Goal: Task Accomplishment & Management: Complete application form

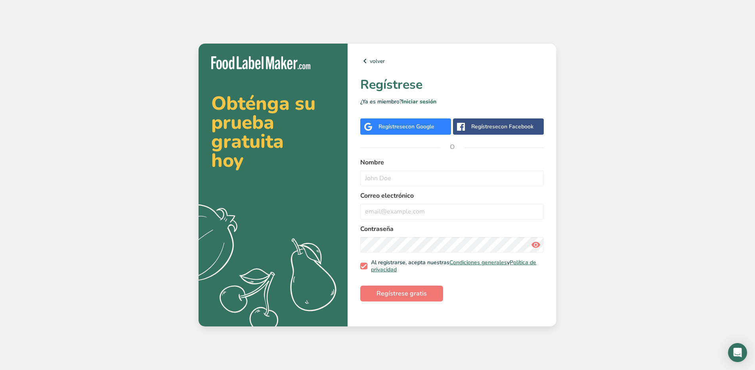
click at [401, 132] on div "Regístrese con Google" at bounding box center [405, 126] width 91 height 16
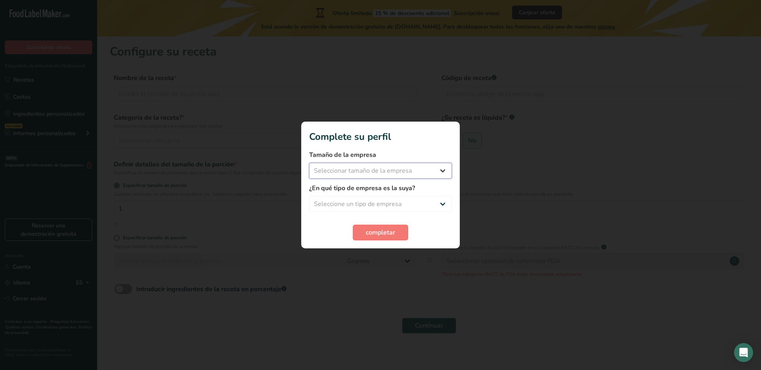
click at [383, 171] on select "Seleccionar tamaño de la empresa Menos de 10 empleados De 10 a 50 empleados De …" at bounding box center [380, 171] width 143 height 16
select select "1"
click at [367, 198] on select "Seleccione un tipo de empresa Fabricante de alimentos envasados Restaurante y c…" at bounding box center [380, 204] width 143 height 16
select select "4"
click at [366, 235] on span "completar" at bounding box center [380, 233] width 29 height 10
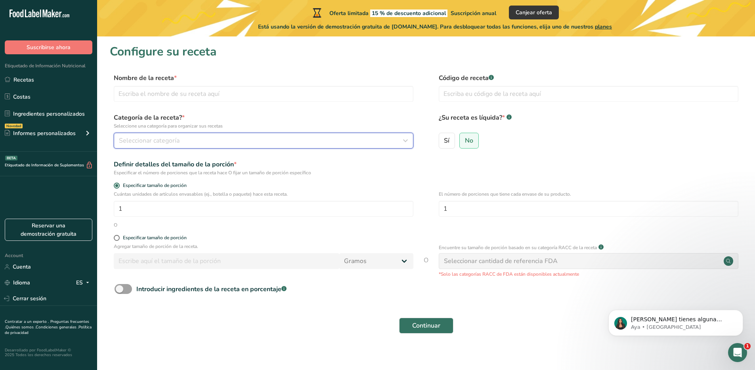
click at [214, 144] on div "Seleccionar categoría" at bounding box center [261, 141] width 284 height 10
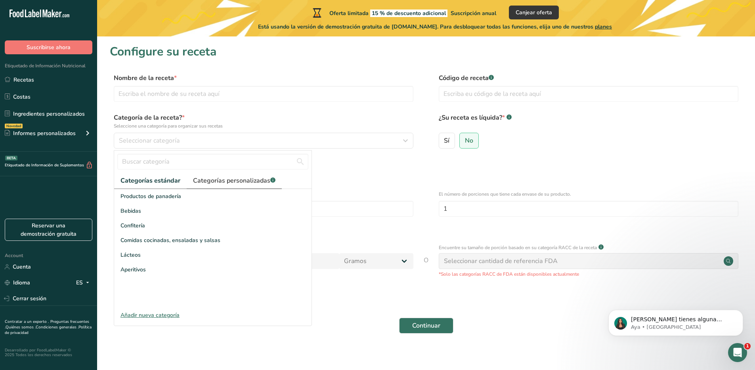
click at [231, 181] on span "Categorías personalizadas .a-a{fill:#347362;}.b-a{fill:#fff;}" at bounding box center [234, 181] width 82 height 10
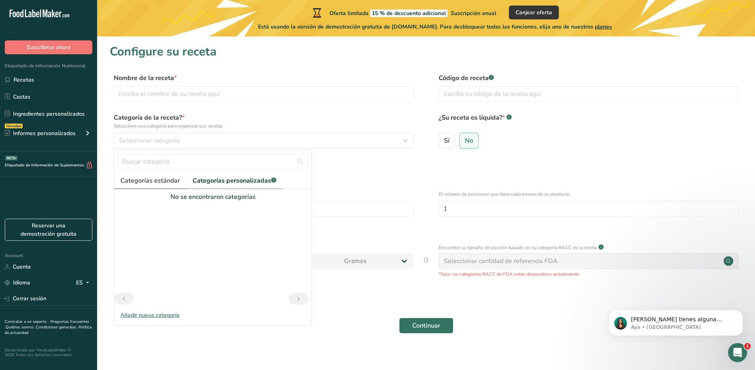
click at [170, 177] on span "Categorías estándar" at bounding box center [149, 181] width 59 height 10
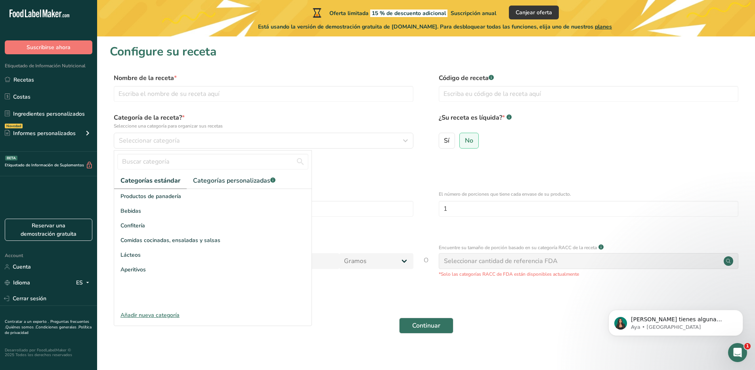
click at [151, 313] on div "Añadir nueva categoría" at bounding box center [212, 315] width 197 height 8
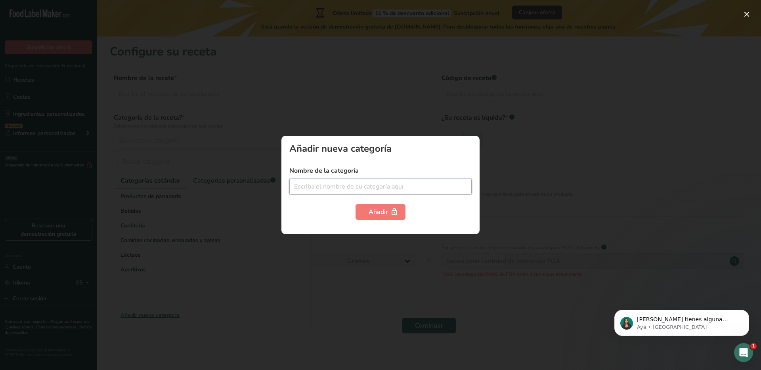
click at [346, 188] on input "text" at bounding box center [380, 187] width 182 height 16
click at [346, 261] on div at bounding box center [380, 185] width 761 height 370
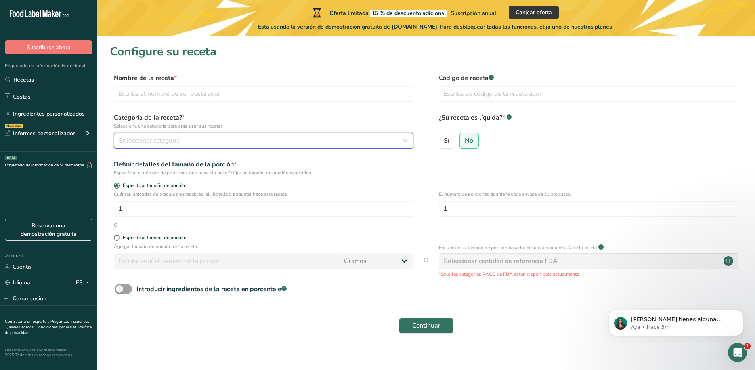
click at [154, 141] on span "Seleccionar categoría" at bounding box center [149, 141] width 61 height 10
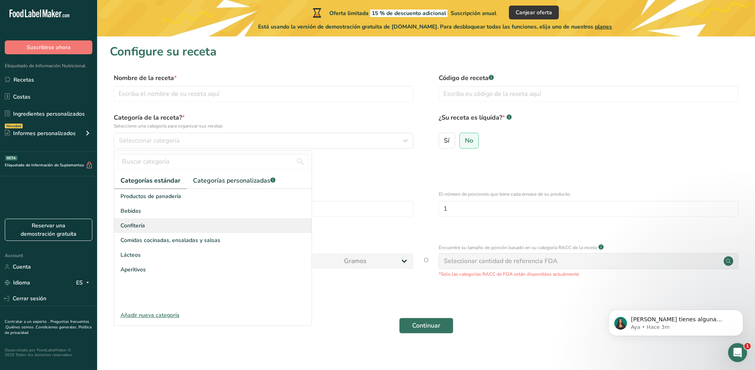
click at [155, 222] on div "Confitería" at bounding box center [212, 225] width 197 height 15
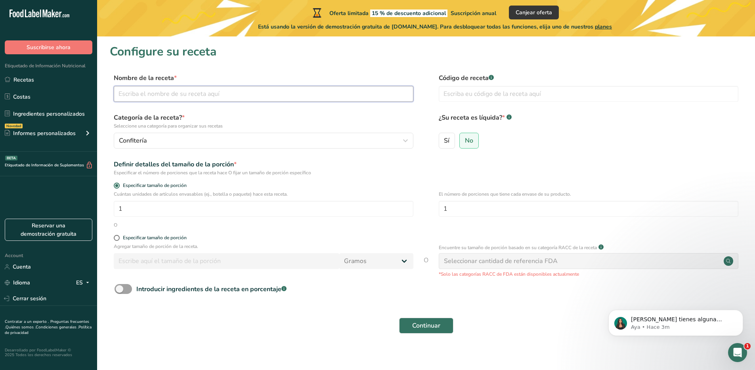
click at [299, 90] on input "text" at bounding box center [263, 94] width 299 height 16
type input "Mix de fresas y frambuesas cubiertas con chocolate leche y yogurt griego de pis…"
drag, startPoint x: 481, startPoint y: 214, endPoint x: 429, endPoint y: 214, distance: 52.3
click at [429, 214] on div "Cuántas unidades de artículos envasables (ej., botella o paquete) hace esta rec…" at bounding box center [426, 206] width 632 height 31
type input "8"
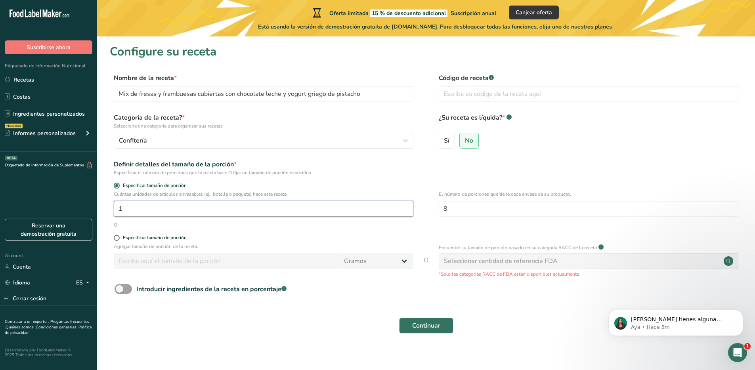
click at [181, 212] on input "1" at bounding box center [263, 209] width 299 height 16
type input "16"
click at [120, 240] on span "Especificar tamaño de porción" at bounding box center [153, 238] width 67 height 6
click at [119, 240] on input "Especificar tamaño de porción" at bounding box center [116, 237] width 5 height 5
radio input "true"
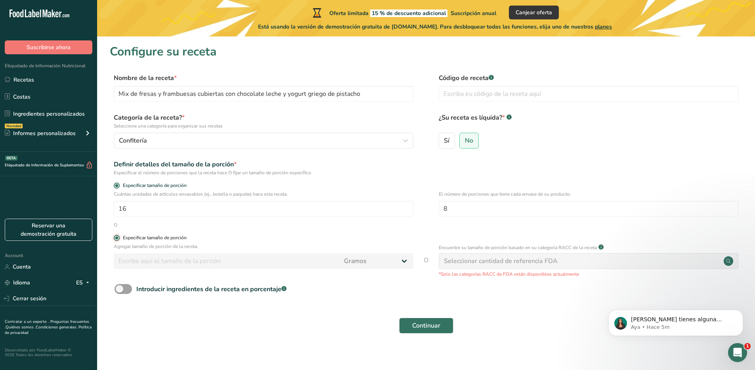
radio input "false"
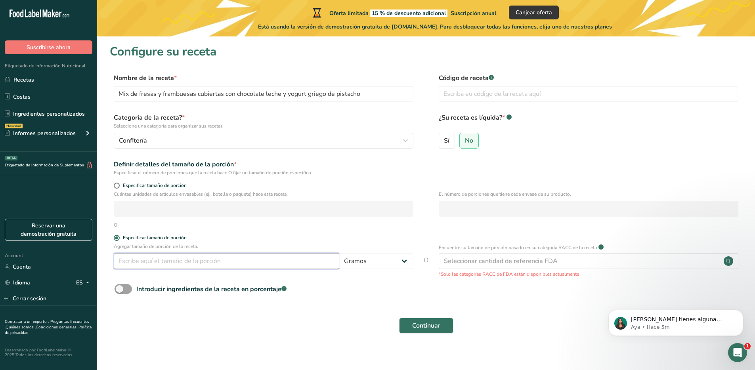
click at [163, 259] on input "number" at bounding box center [226, 261] width 225 height 16
type input "150.001"
click at [437, 327] on span "Continuar" at bounding box center [426, 326] width 28 height 10
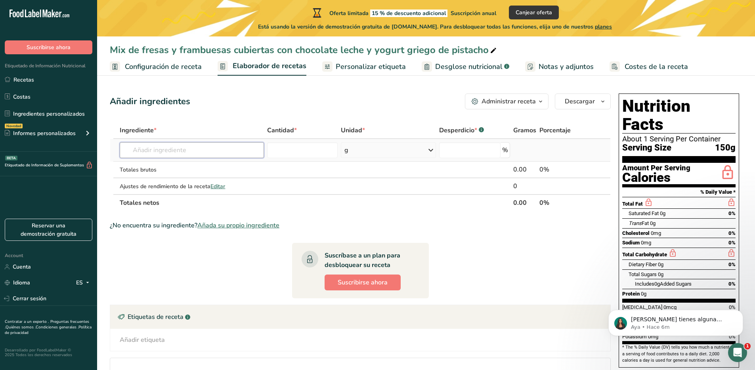
click at [198, 148] on input "text" at bounding box center [192, 150] width 144 height 16
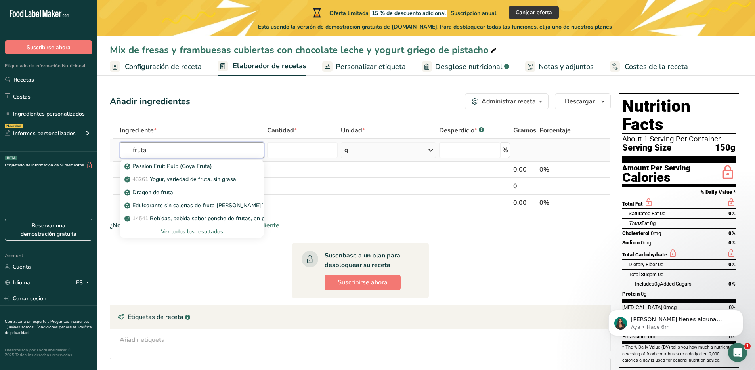
type input "fruta"
click at [187, 234] on div "Ver todos los resultados" at bounding box center [191, 231] width 131 height 8
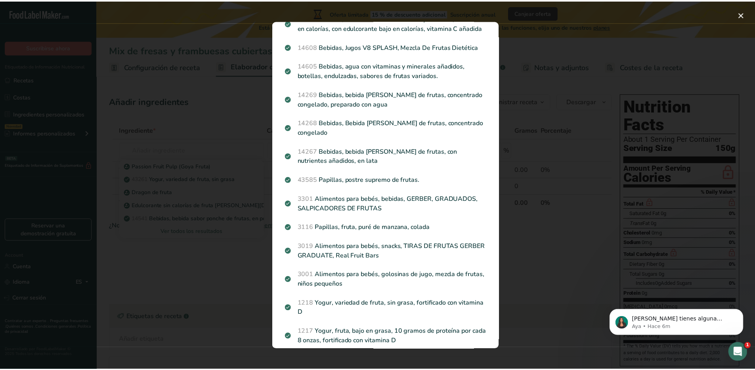
scroll to position [810, 0]
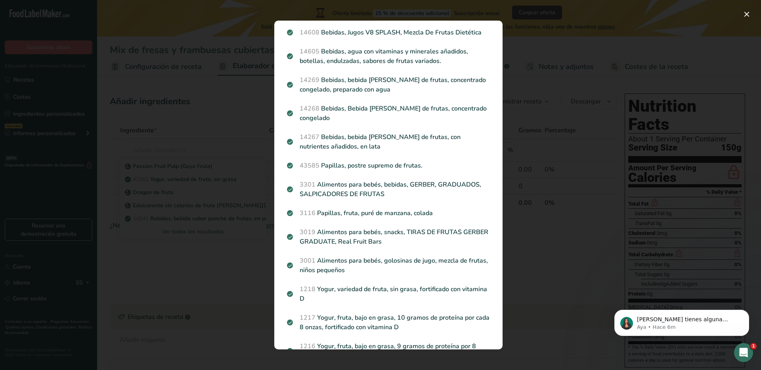
click at [196, 164] on div "Search results modal" at bounding box center [380, 185] width 761 height 370
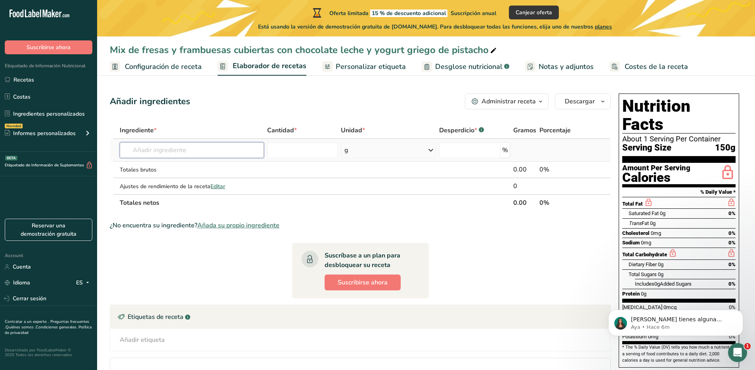
click at [184, 151] on input "text" at bounding box center [192, 150] width 144 height 16
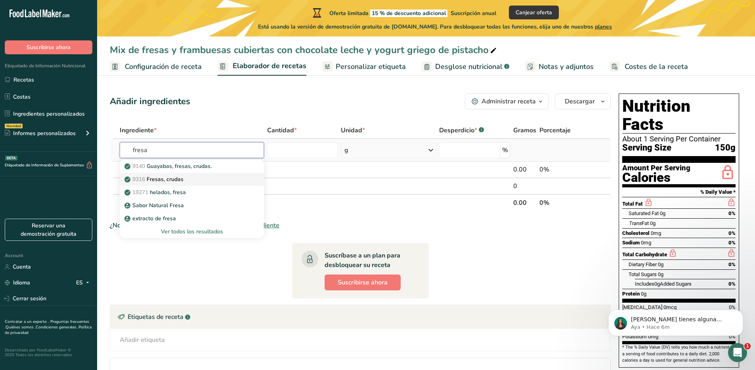
type input "fresa"
click at [208, 178] on div "9316 Fresas, crudas" at bounding box center [185, 179] width 118 height 8
type input "Strawberries, raw"
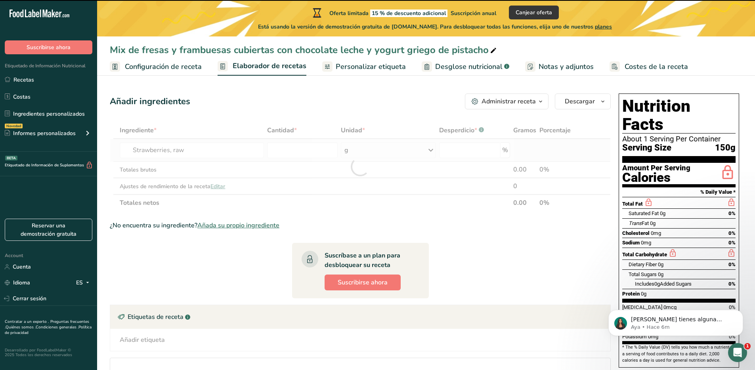
type input "0"
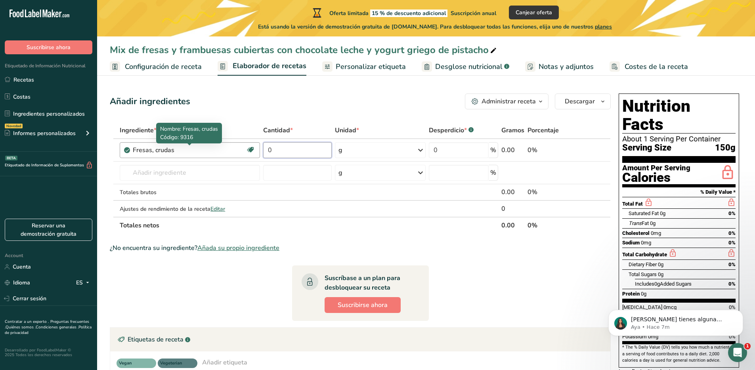
drag, startPoint x: 290, startPoint y: 151, endPoint x: 226, endPoint y: 144, distance: 64.2
click at [226, 144] on tr "Fresas, crudas Fuente de antioxidantes Libre de lácteos Libre de gluten Vegano …" at bounding box center [360, 150] width 500 height 23
type input "30.7"
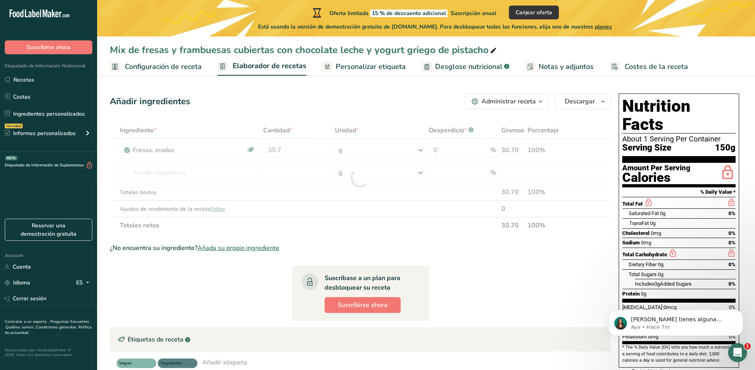
click at [473, 265] on section "Ingrediente * Cantidad * Unidad * Desperdicio * .a-a{fill:#347362;}.b-a{fill:#f…" at bounding box center [360, 284] width 501 height 324
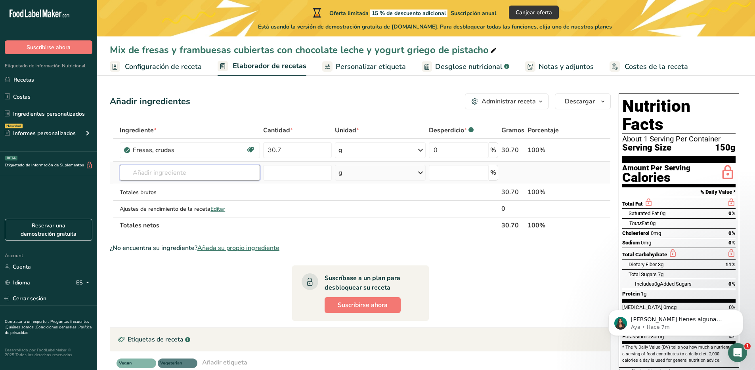
click at [162, 171] on input "text" at bounding box center [190, 173] width 140 height 16
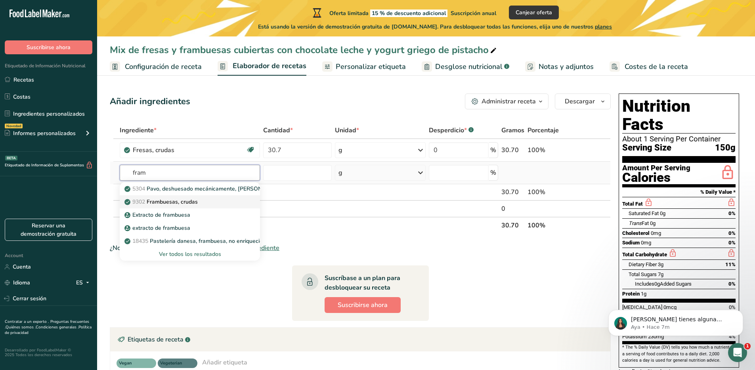
type input "fram"
click at [164, 202] on p "9302 Frambuesas, crudas" at bounding box center [162, 202] width 72 height 8
type input "Raspberries, raw"
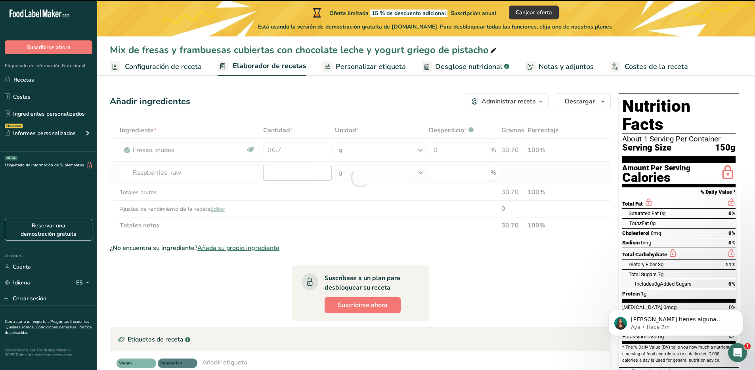
type input "0"
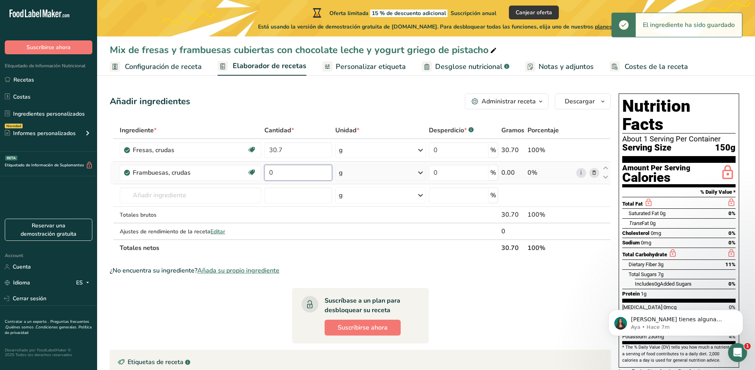
click at [297, 172] on input "0" at bounding box center [298, 173] width 68 height 16
drag, startPoint x: 296, startPoint y: 173, endPoint x: 240, endPoint y: 168, distance: 56.5
click at [240, 168] on tr "Frambuesas, crudas Fuente de antioxidantes Libre de lácteos Libre de gluten Veg…" at bounding box center [360, 173] width 500 height 23
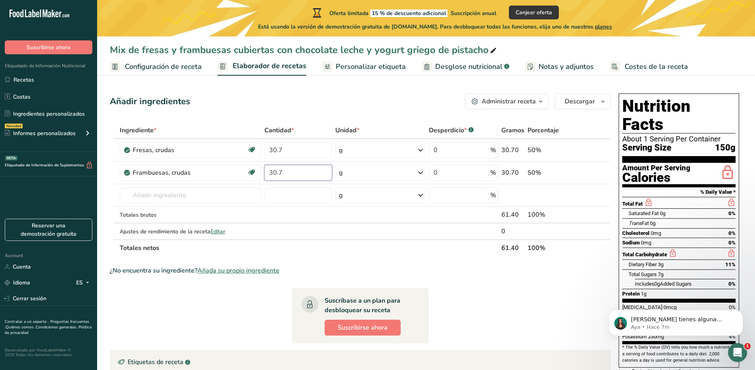
type input "30.7"
click at [433, 265] on section "Ingrediente * Cantidad * Unidad * Desperdicio * .a-a{fill:#347362;}.b-a{fill:#f…" at bounding box center [360, 295] width 501 height 346
click at [158, 198] on input "text" at bounding box center [190, 195] width 141 height 16
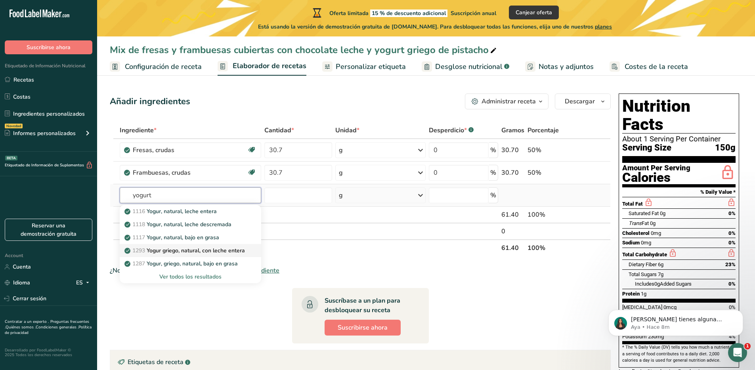
type input "yogurt"
click at [185, 250] on p "1293 Yogur griego, natural, con leche entera" at bounding box center [185, 250] width 119 height 8
type input "Yogurt, Greek, plain, whole milk"
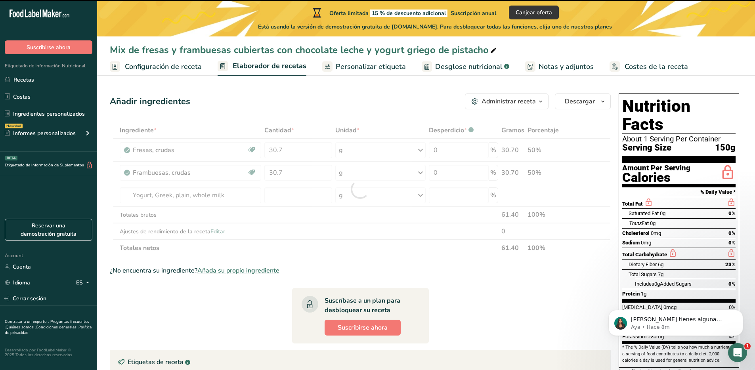
type input "0"
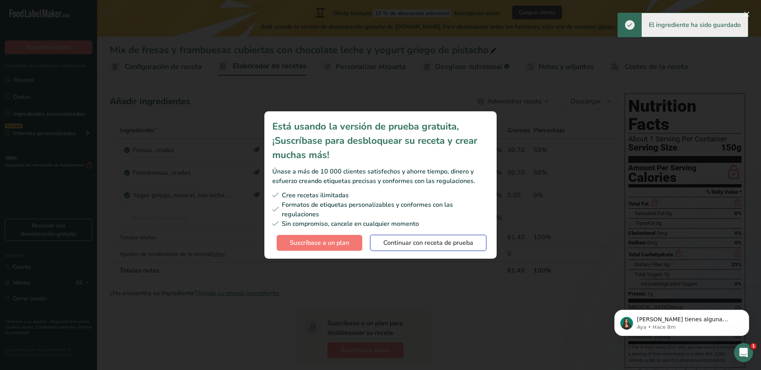
click at [414, 238] on span "Continuar con receta de prueba" at bounding box center [428, 243] width 90 height 10
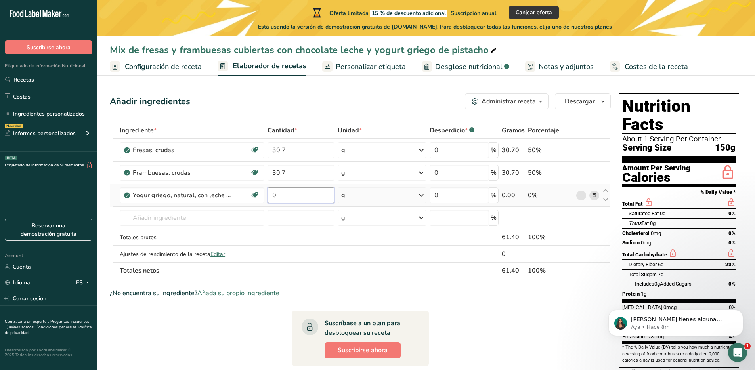
click at [288, 199] on input "0" at bounding box center [300, 195] width 67 height 16
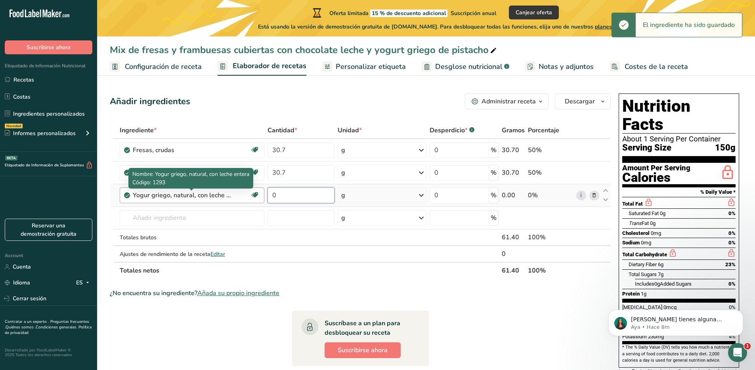
drag, startPoint x: 291, startPoint y: 194, endPoint x: 203, endPoint y: 194, distance: 87.5
click at [203, 194] on tr "Yogur griego, natural, con leche entera Efecto prebiótico Libre de gluten Veget…" at bounding box center [360, 195] width 500 height 23
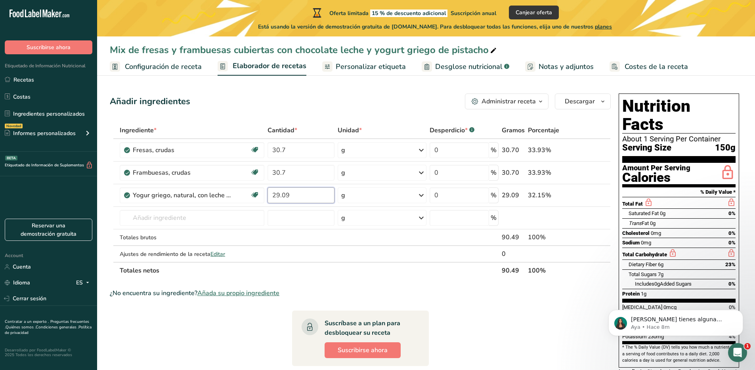
type input "29.09"
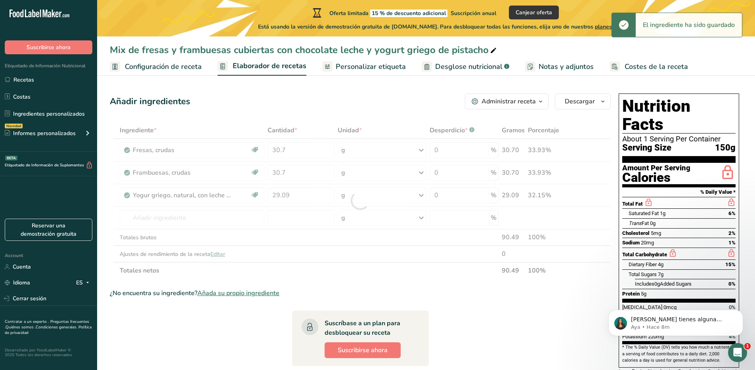
click at [365, 265] on div "Ingrediente * Cantidad * Unidad * Desperdicio * .a-a{fill:#347362;}.b-a{fill:#f…" at bounding box center [360, 200] width 501 height 157
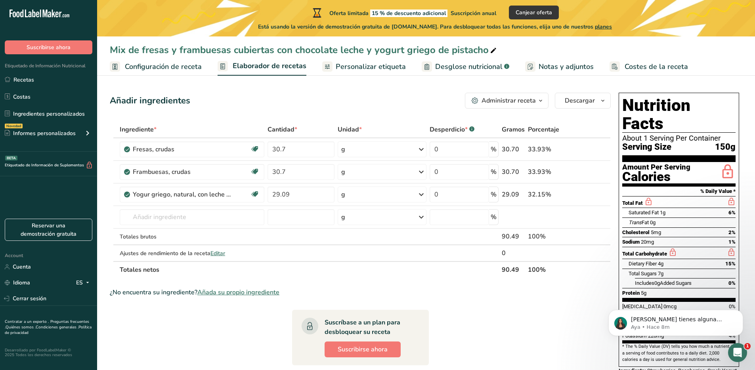
scroll to position [0, 0]
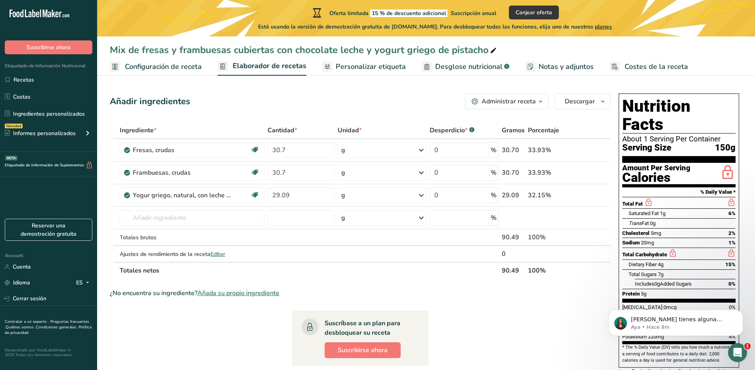
click at [372, 69] on span "Personalizar etiqueta" at bounding box center [371, 66] width 70 height 11
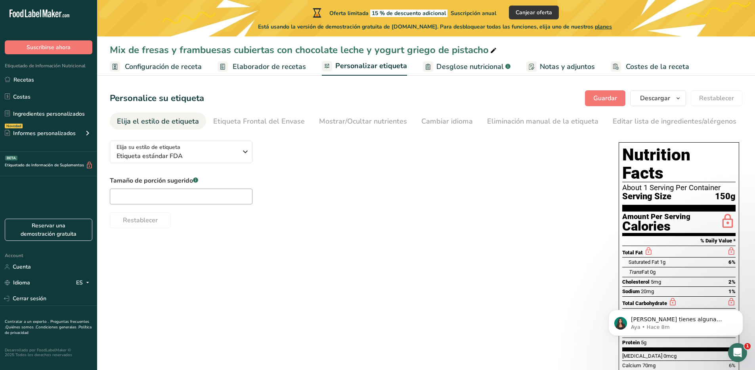
click at [248, 66] on span "Elaborador de recetas" at bounding box center [269, 66] width 73 height 11
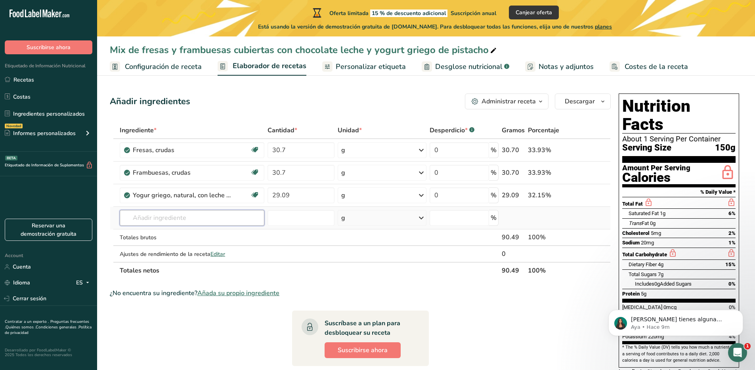
click at [164, 222] on input "text" at bounding box center [192, 218] width 145 height 16
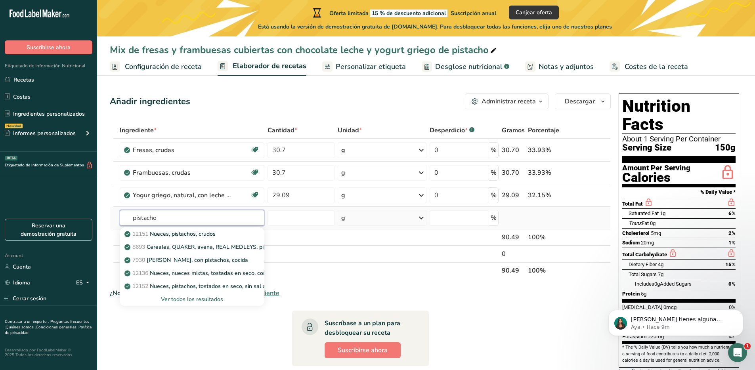
type input "pistacho"
click at [220, 299] on div "Ver todos los resultados" at bounding box center [192, 299] width 132 height 8
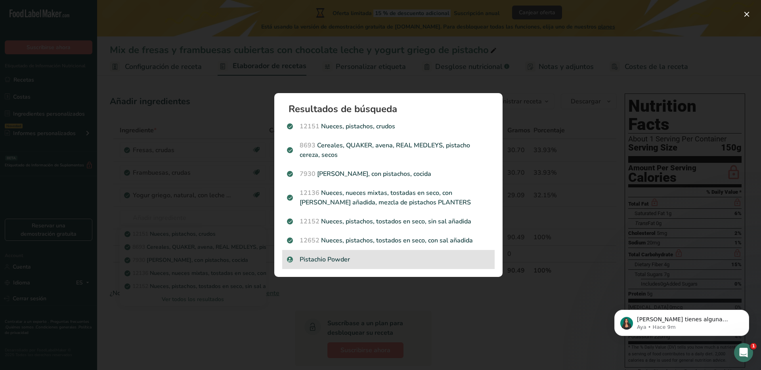
click at [309, 260] on p "Pistachio Powder" at bounding box center [388, 260] width 203 height 10
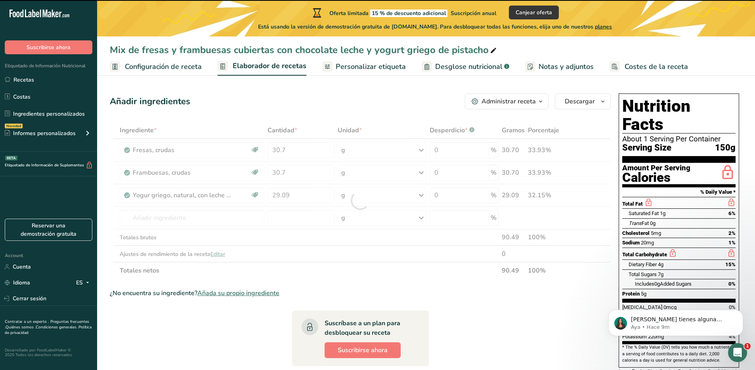
type input "0"
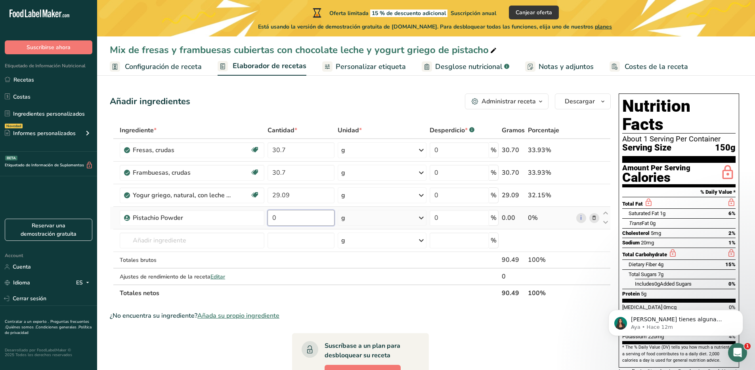
click at [282, 220] on input "0" at bounding box center [300, 218] width 67 height 16
drag, startPoint x: 282, startPoint y: 220, endPoint x: 225, endPoint y: 211, distance: 57.7
click at [225, 211] on tr "Pistachio Powder 0 g Unidades de peso g kg mg Ver más Unidades de volumen litro…" at bounding box center [360, 218] width 500 height 23
type input "4.88"
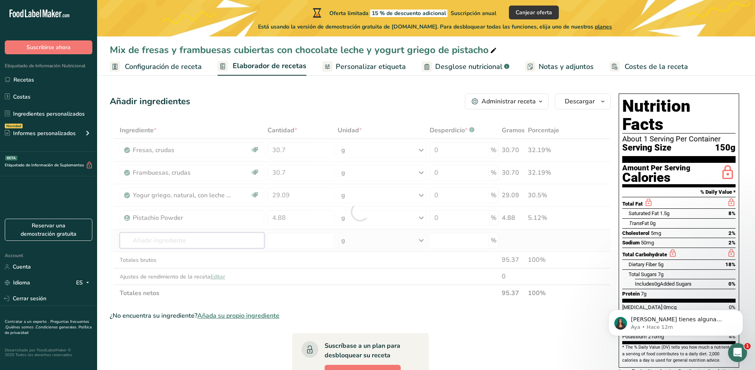
click at [185, 234] on div "Ingrediente * Cantidad * Unidad * Desperdicio * .a-a{fill:#347362;}.b-a{fill:#f…" at bounding box center [360, 211] width 501 height 179
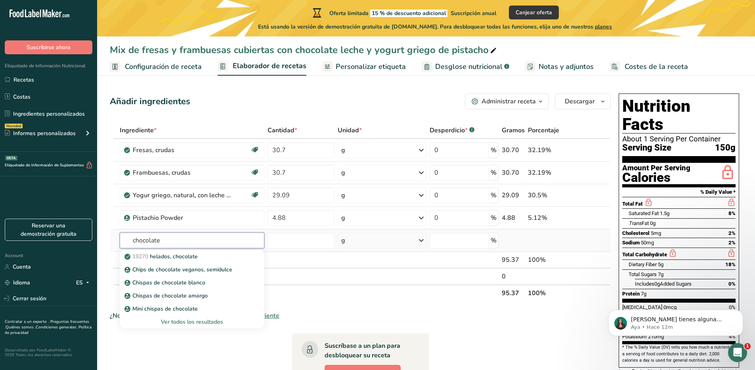
type input "chocolate"
click at [187, 319] on div "Ver todos los resultados" at bounding box center [192, 322] width 132 height 8
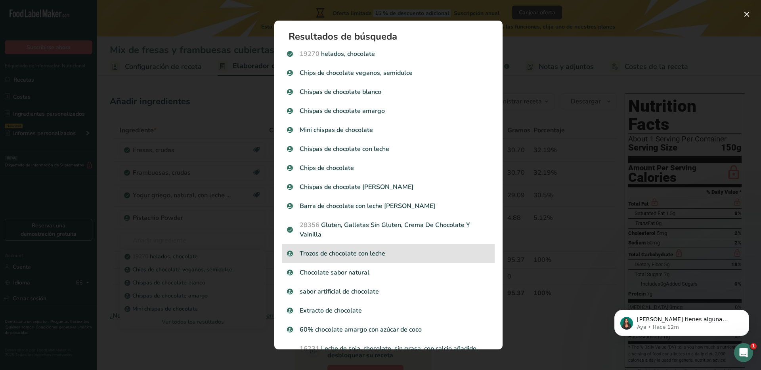
click at [370, 255] on p "Trozos de chocolate con leche" at bounding box center [388, 254] width 203 height 10
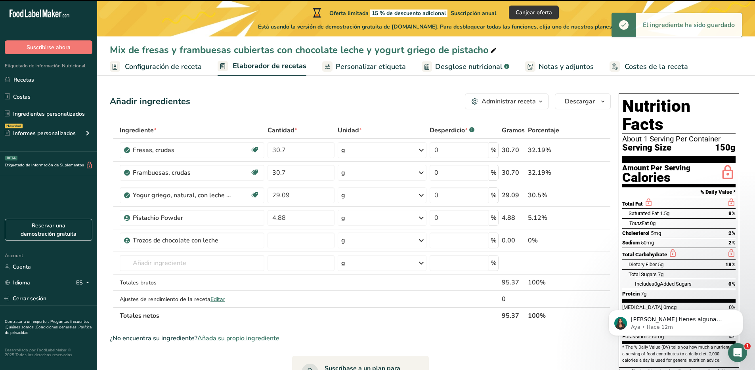
type input "0"
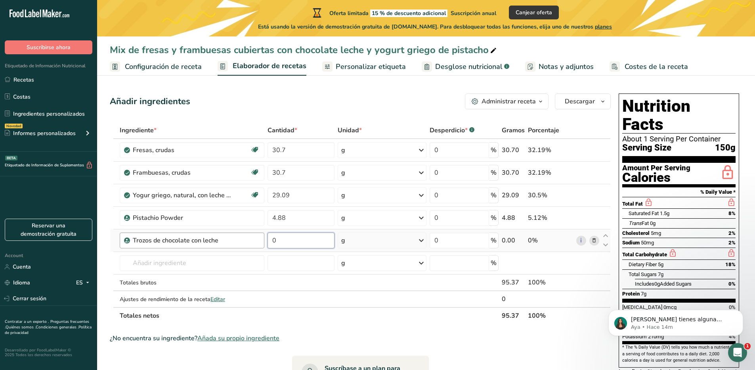
drag, startPoint x: 283, startPoint y: 239, endPoint x: 196, endPoint y: 234, distance: 87.7
click at [196, 234] on tr "Trozos de chocolate con leche 0 g Unidades de peso g kg mg Ver más Unidades de …" at bounding box center [360, 240] width 500 height 23
type input "54.47"
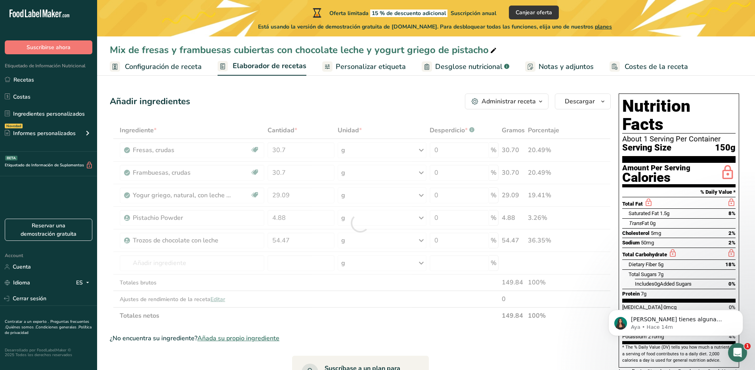
click at [389, 334] on div "¿No encuentra su ingrediente? Añada su propio ingrediente" at bounding box center [360, 339] width 501 height 10
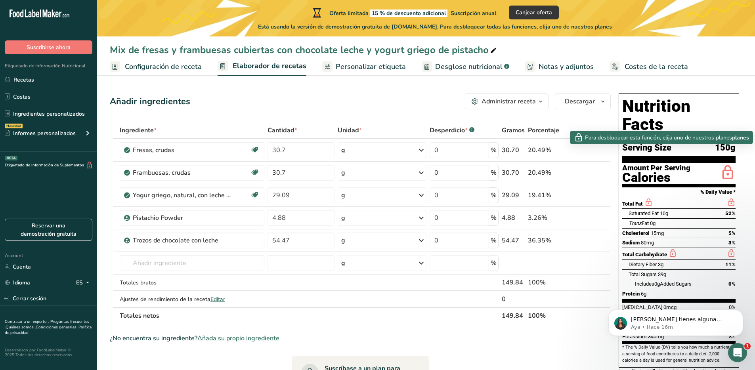
click at [721, 164] on icon at bounding box center [727, 173] width 16 height 19
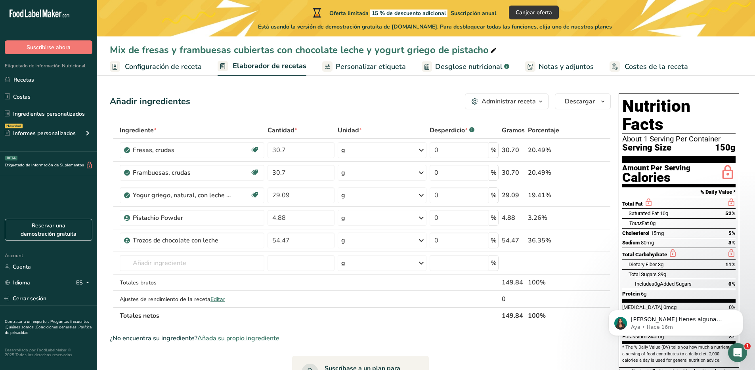
click at [726, 164] on icon at bounding box center [727, 173] width 16 height 19
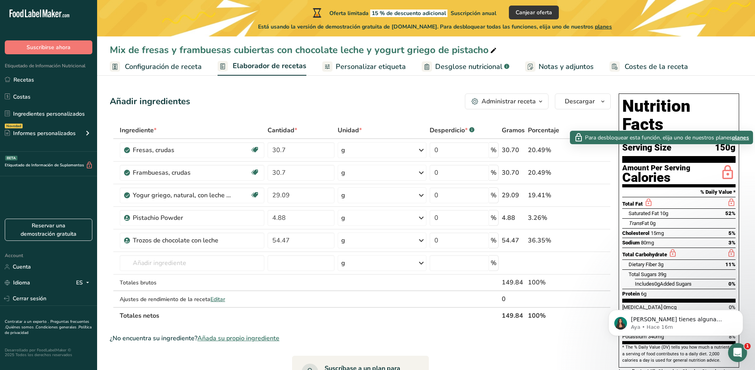
click at [738, 141] on span "planes" at bounding box center [740, 137] width 17 height 8
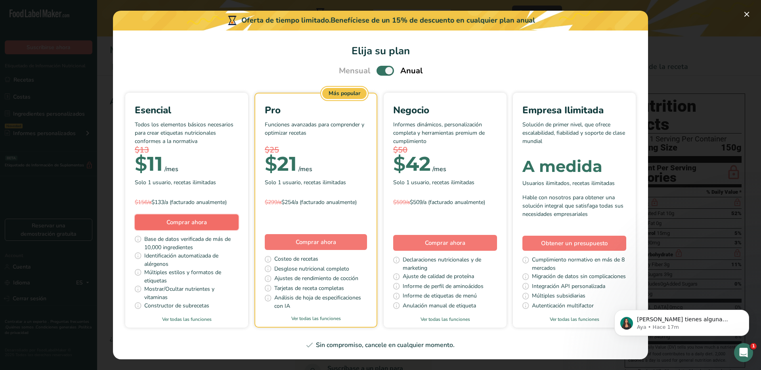
click at [192, 225] on span "Comprar ahora" at bounding box center [186, 222] width 40 height 8
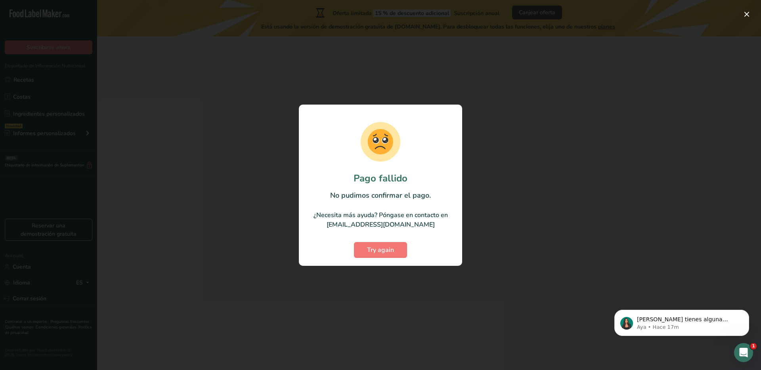
click at [238, 214] on div at bounding box center [380, 185] width 761 height 370
